Goal: Information Seeking & Learning: Learn about a topic

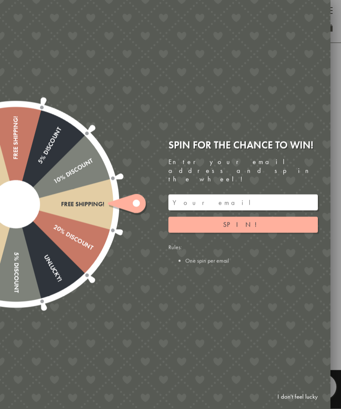
scroll to position [497, 0]
click at [340, 64] on div at bounding box center [170, 204] width 341 height 409
click at [304, 405] on link "I don't feel lucky" at bounding box center [297, 397] width 49 height 16
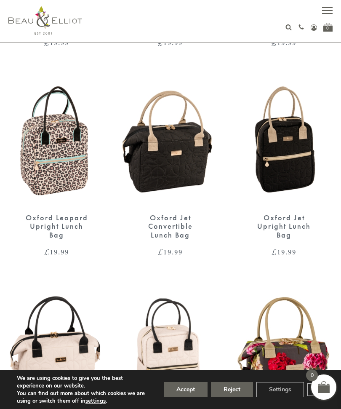
scroll to position [486, 0]
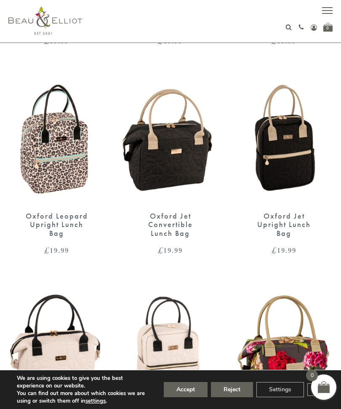
click at [181, 170] on img at bounding box center [170, 140] width 97 height 125
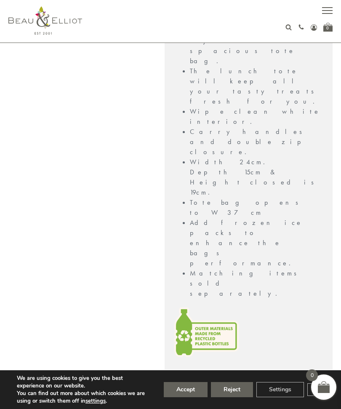
scroll to position [720, 0]
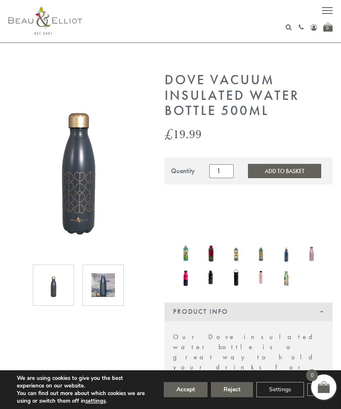
click at [330, 13] on span "button" at bounding box center [327, 13] width 11 height 1
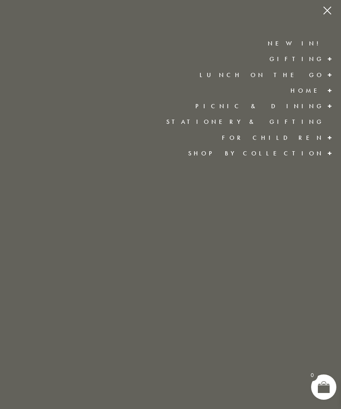
click at [317, 47] on link "New in!" at bounding box center [296, 43] width 56 height 8
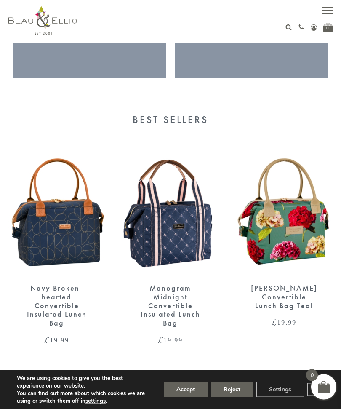
scroll to position [1307, 0]
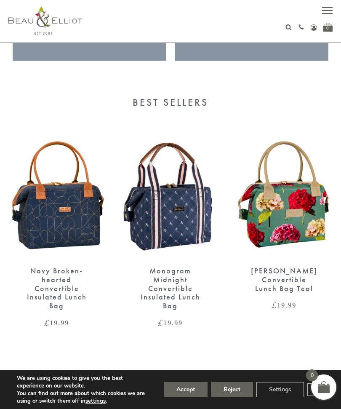
click at [87, 222] on img at bounding box center [56, 195] width 97 height 125
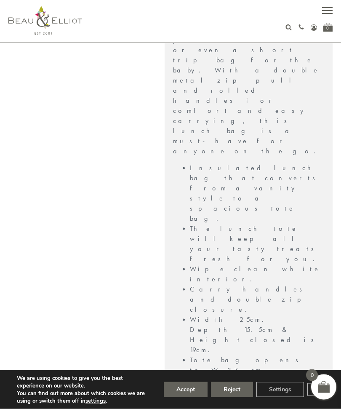
scroll to position [696, 0]
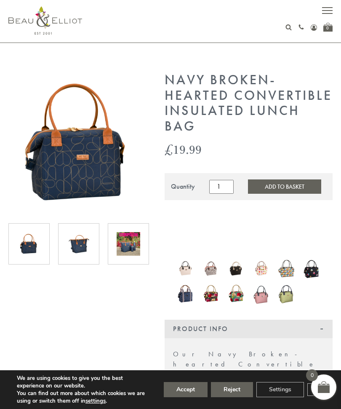
scroll to position [724, 0]
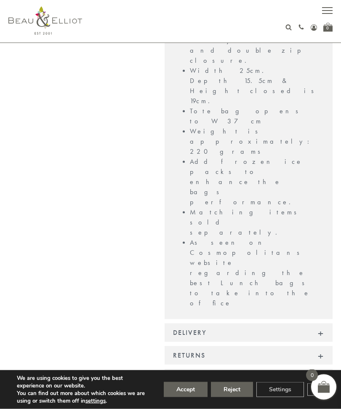
scroll to position [945, 0]
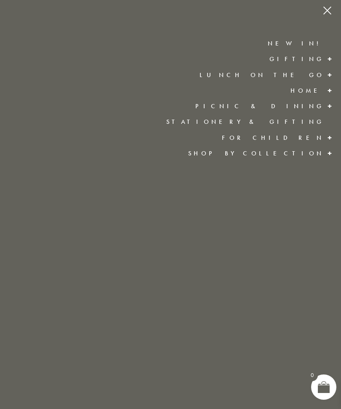
click at [324, 91] on span at bounding box center [330, 90] width 13 height 15
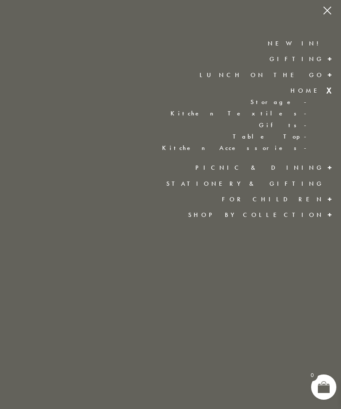
click at [326, 386] on span at bounding box center [324, 387] width 12 height 12
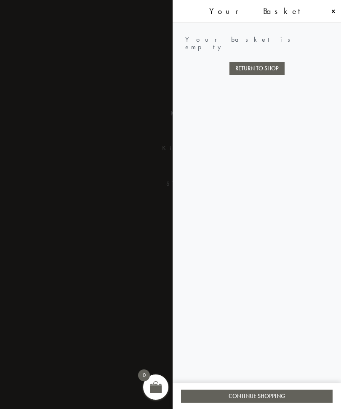
click at [339, 11] on div "Your Basket" at bounding box center [257, 11] width 169 height 23
click at [153, 376] on div "0" at bounding box center [155, 387] width 25 height 25
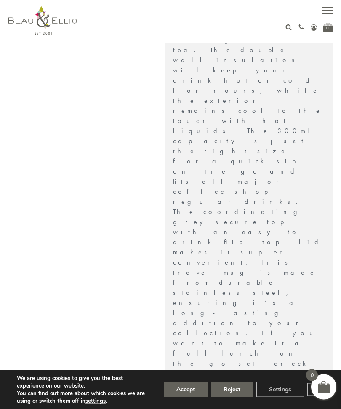
scroll to position [374, 0]
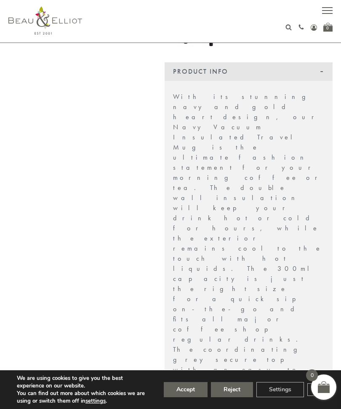
scroll to position [226, 0]
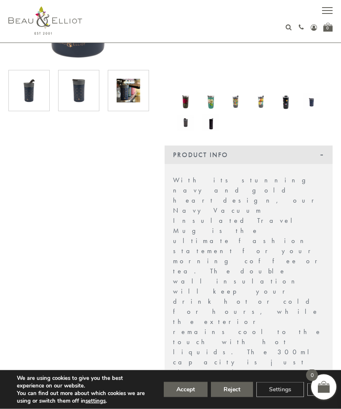
scroll to position [153, 0]
click at [239, 397] on button "Reject" at bounding box center [232, 389] width 42 height 15
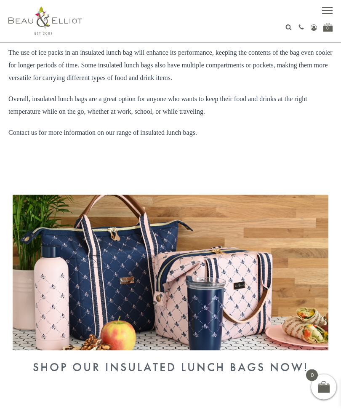
scroll to position [256, 0]
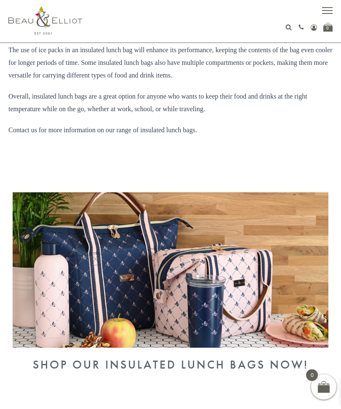
click at [139, 304] on img at bounding box center [171, 270] width 316 height 155
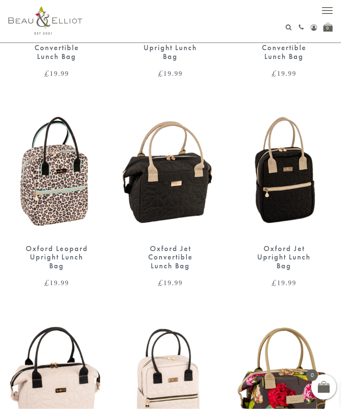
scroll to position [454, 0]
click at [174, 214] on img at bounding box center [170, 172] width 97 height 125
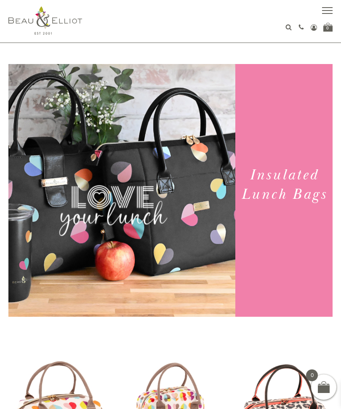
scroll to position [482, 0]
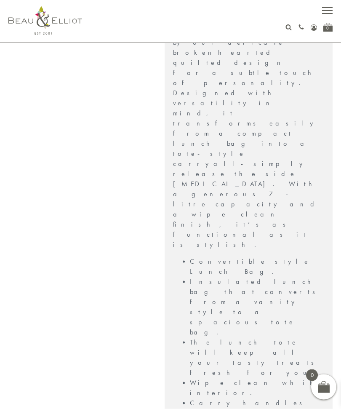
scroll to position [398, 0]
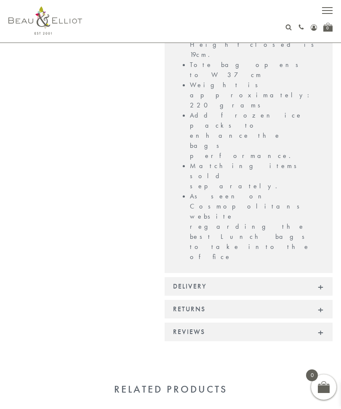
scroll to position [946, 0]
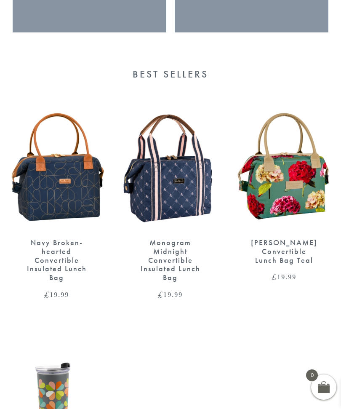
click at [82, 209] on img at bounding box center [56, 167] width 97 height 125
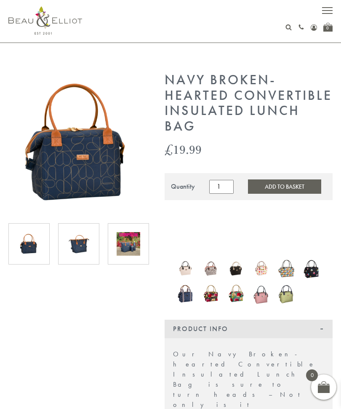
click at [128, 246] on img at bounding box center [129, 244] width 24 height 24
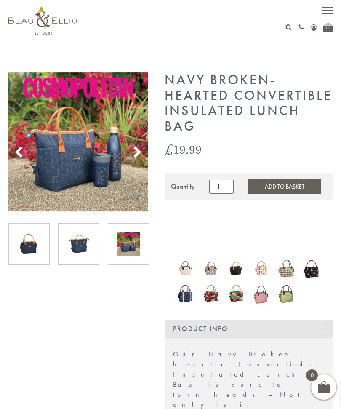
click at [127, 178] on img at bounding box center [78, 141] width 140 height 139
